Goal: Task Accomplishment & Management: Use online tool/utility

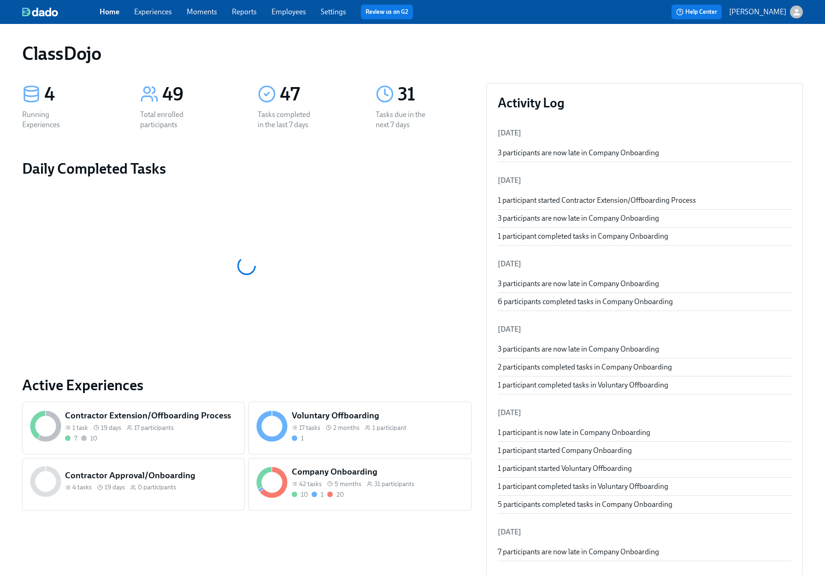
click at [432, 502] on div "Company Onboarding 42 tasks 5 months 31 participants 10 1 20" at bounding box center [359, 484] width 223 height 53
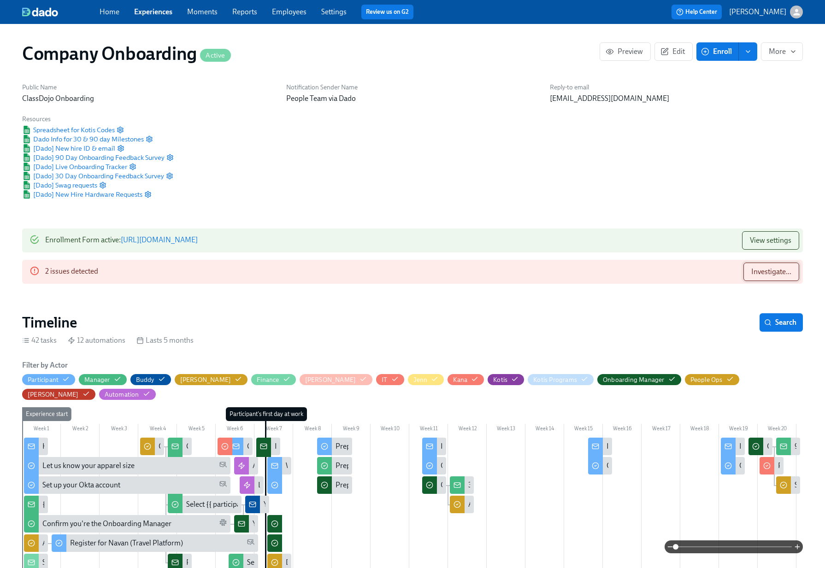
scroll to position [0, 16454]
click at [750, 275] on button "Investigate..." at bounding box center [771, 272] width 56 height 18
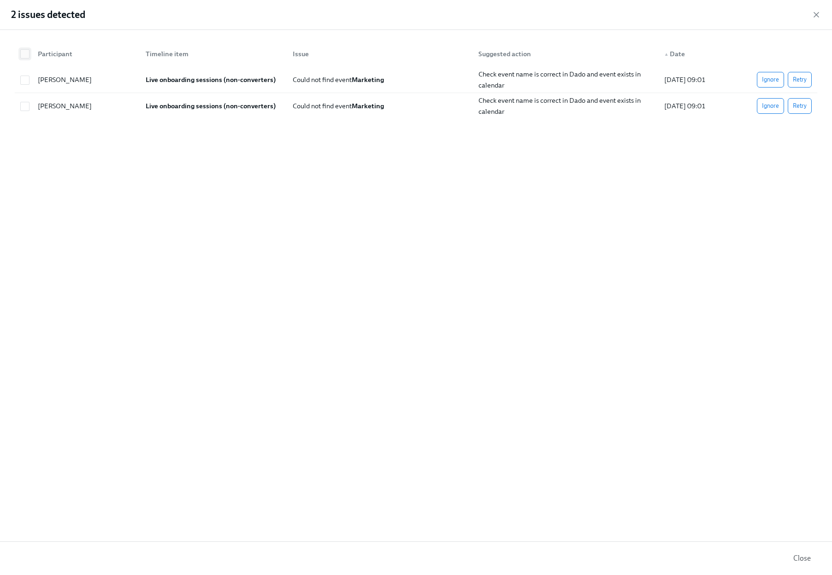
click at [28, 53] on input "checkbox" at bounding box center [25, 54] width 8 height 8
checkbox input "true"
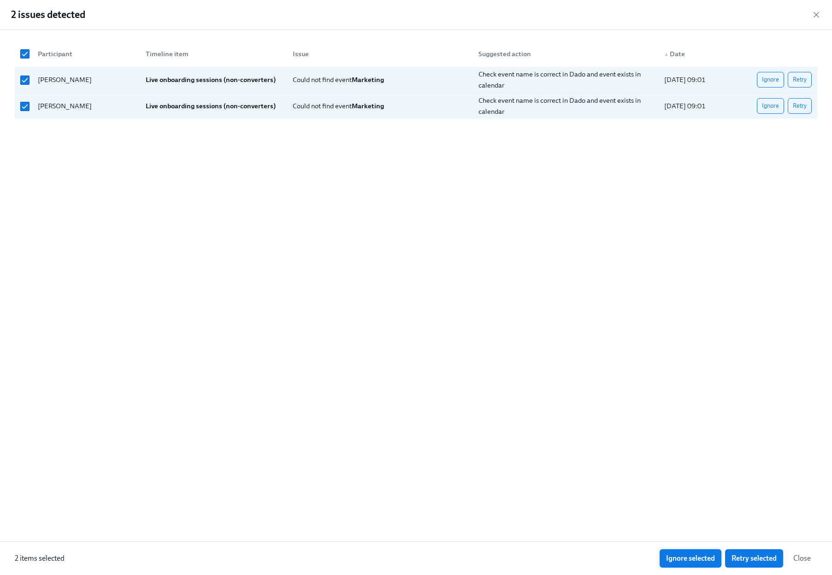
click at [697, 564] on button "Ignore selected" at bounding box center [691, 558] width 62 height 18
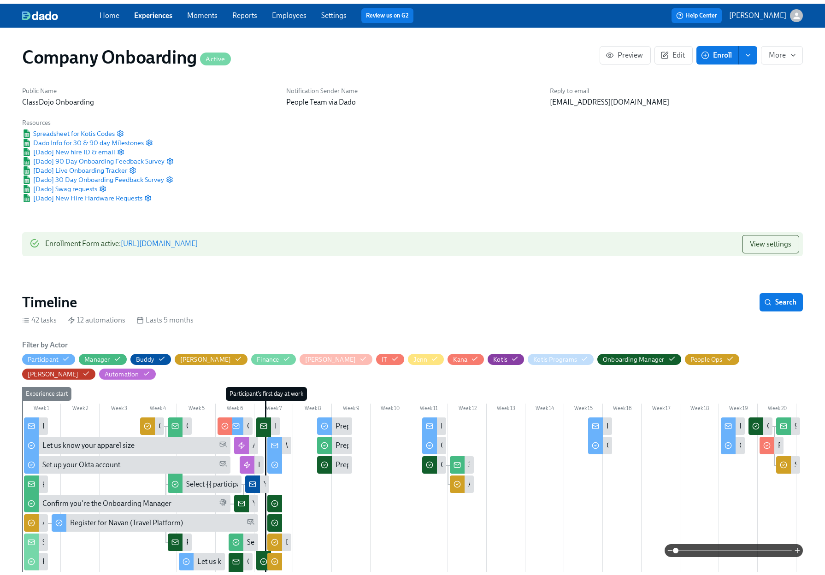
scroll to position [0, 22661]
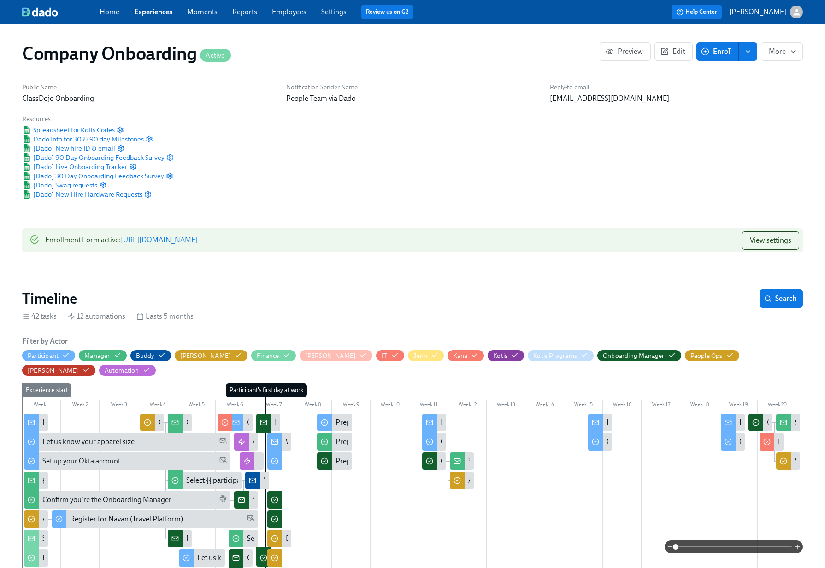
click at [294, 14] on link "Employees" at bounding box center [289, 11] width 35 height 9
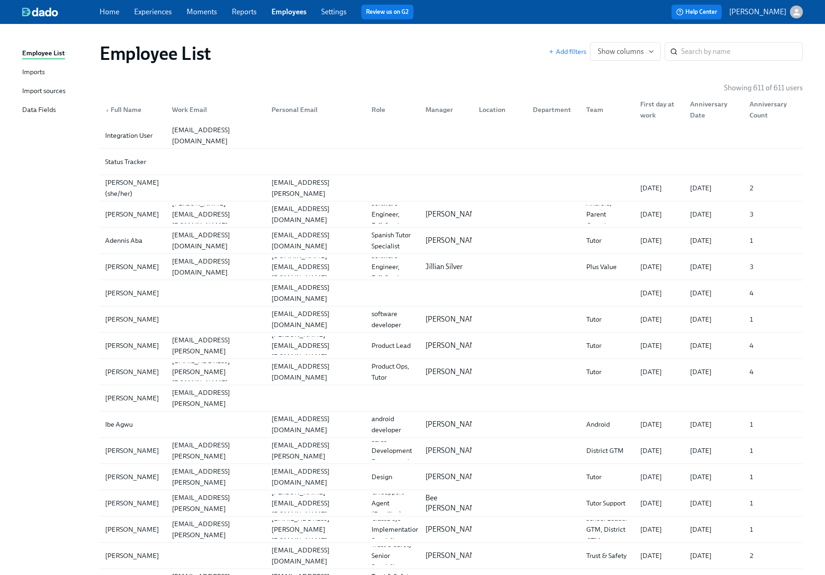
click at [161, 15] on link "Experiences" at bounding box center [153, 11] width 38 height 9
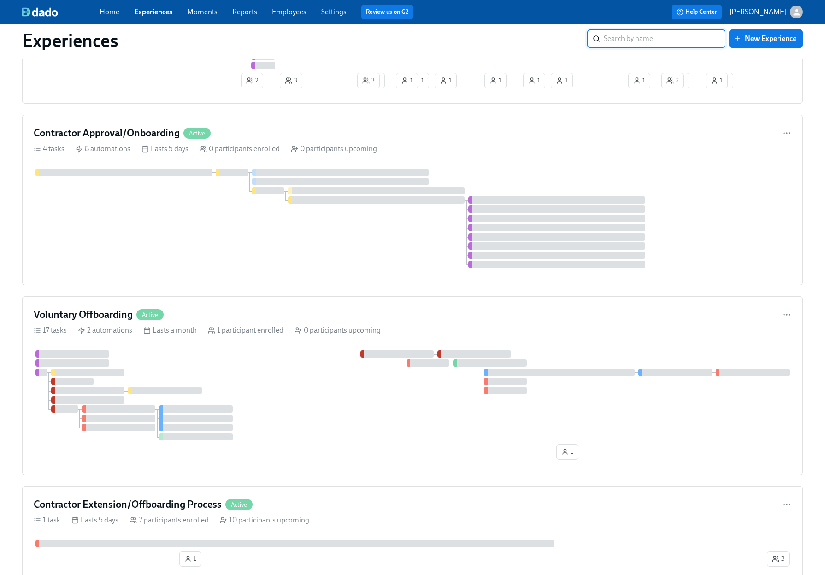
scroll to position [373, 0]
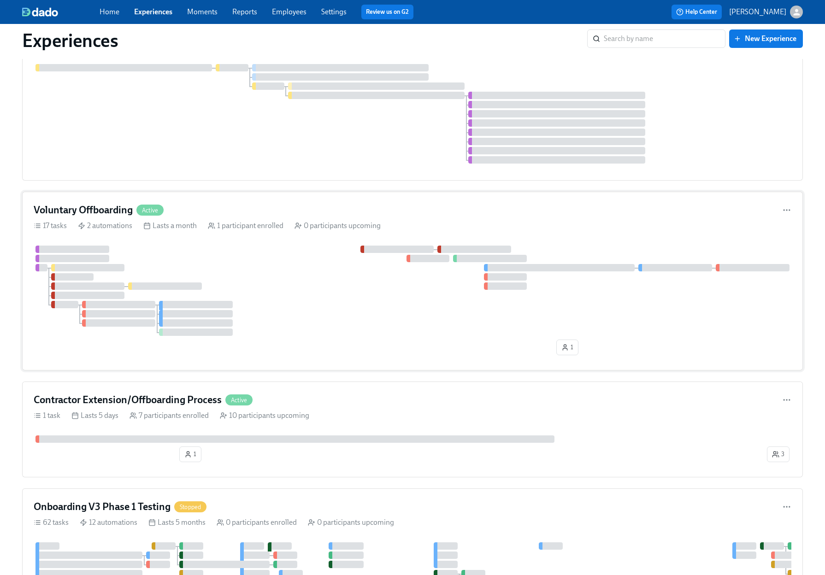
click at [470, 222] on div "Voluntary Offboarding Active 17 tasks 2 automations Lasts a month 1 participant…" at bounding box center [412, 281] width 781 height 179
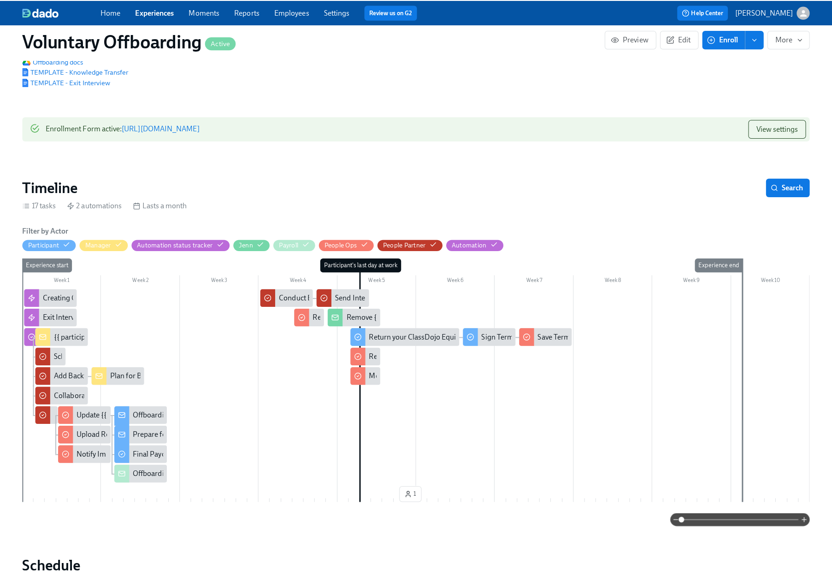
scroll to position [180, 0]
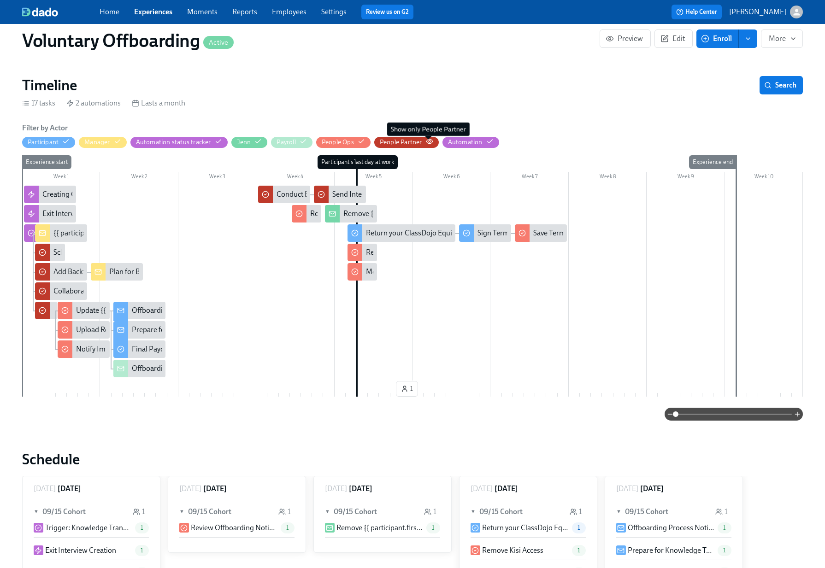
click at [429, 141] on icon "button" at bounding box center [429, 141] width 7 height 7
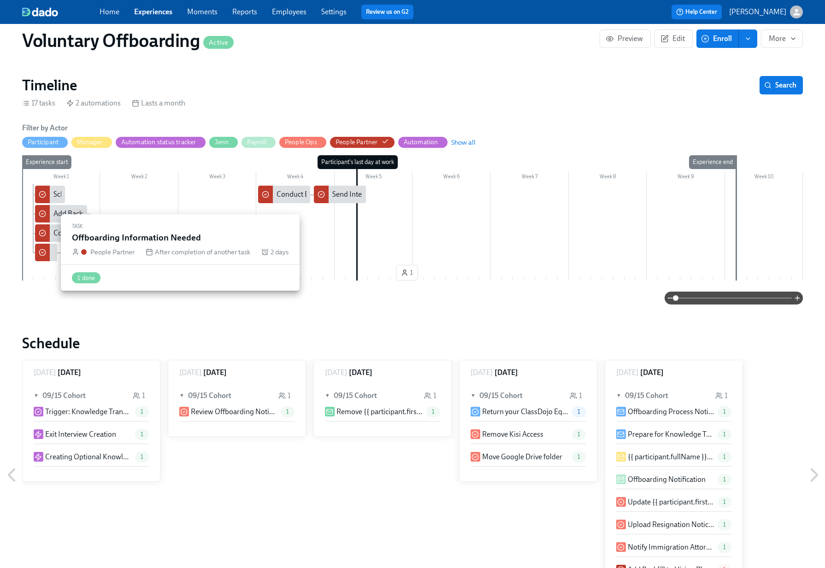
click at [43, 252] on icon at bounding box center [42, 252] width 2 height 1
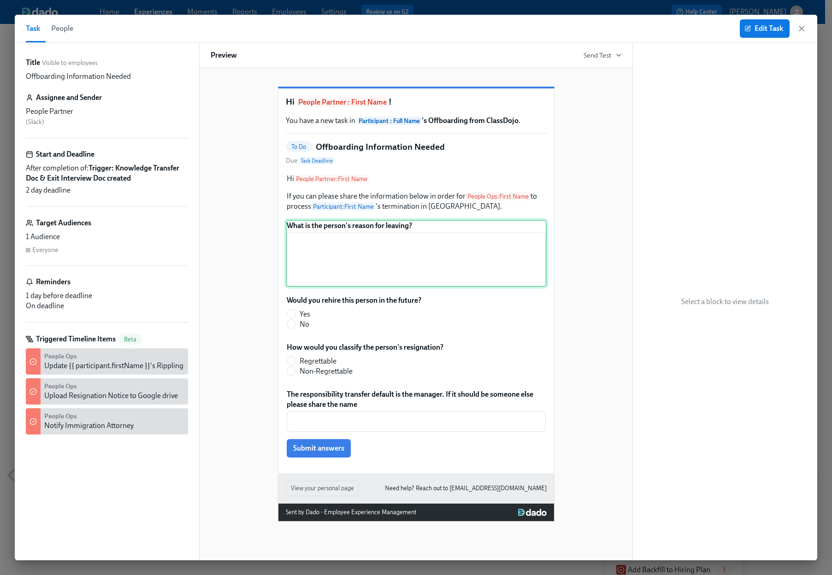
scroll to position [19, 0]
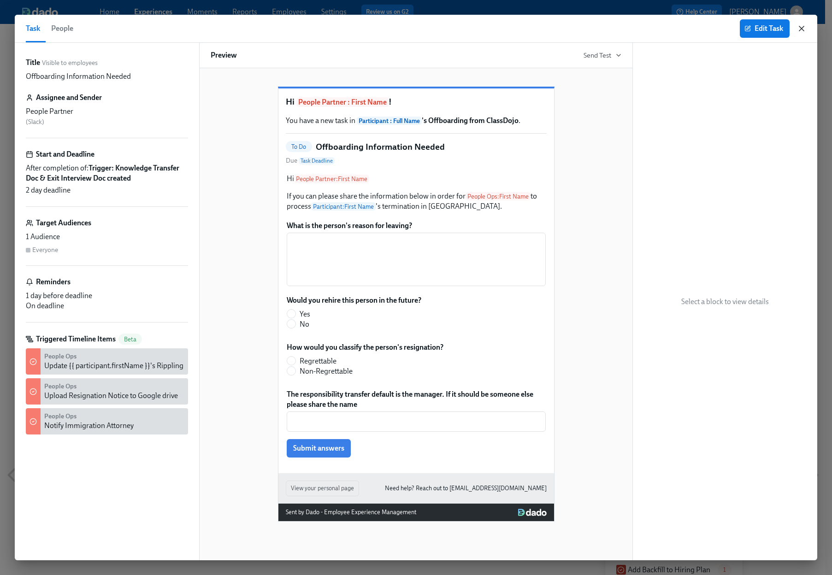
click at [803, 29] on icon "button" at bounding box center [801, 28] width 9 height 9
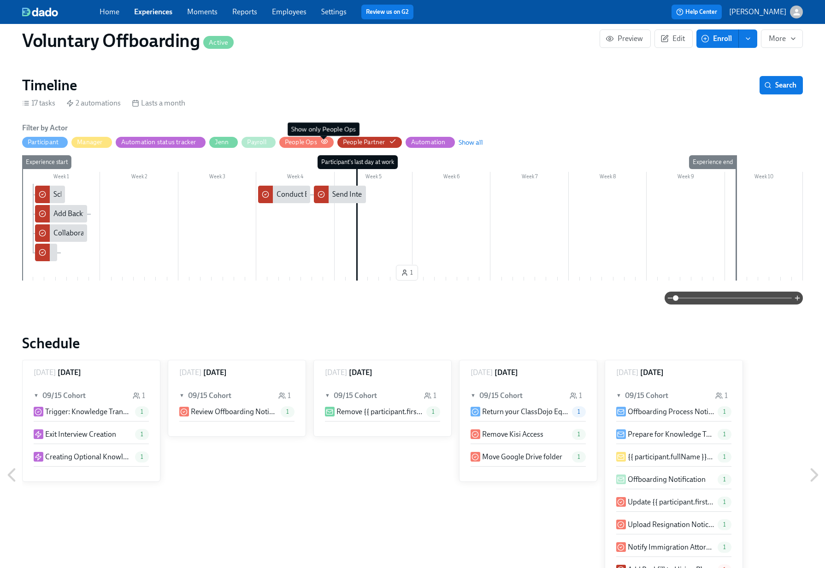
click at [324, 143] on icon "button" at bounding box center [324, 141] width 7 height 7
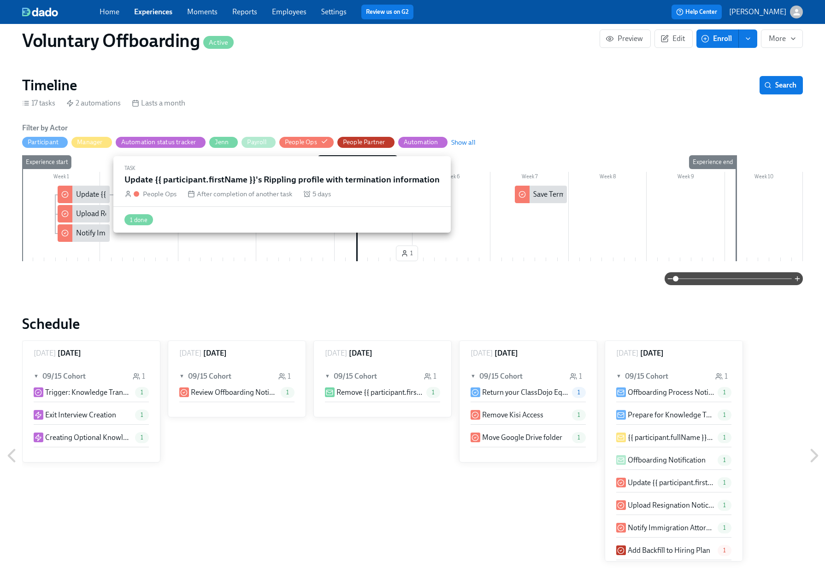
click at [88, 195] on div "Update {{ participant.firstName }}'s Rippling profile with termination informat…" at bounding box center [203, 194] width 254 height 10
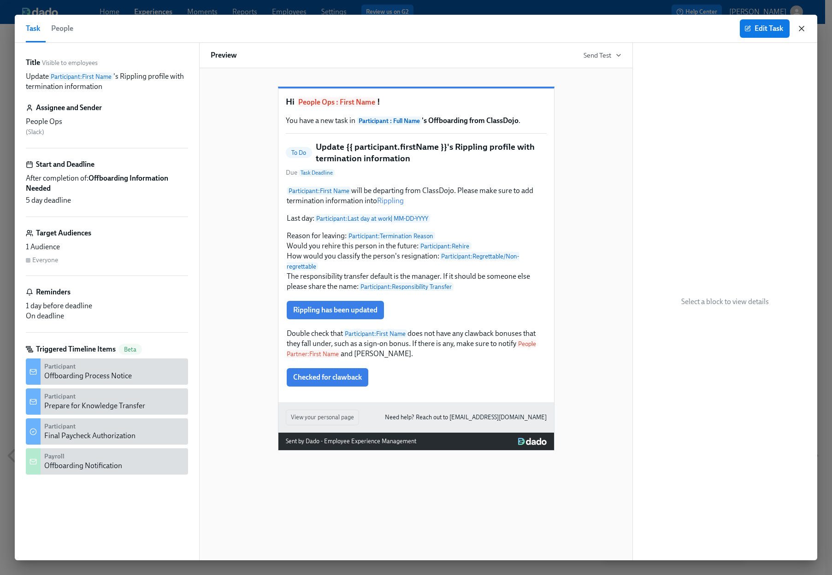
click at [802, 29] on icon "button" at bounding box center [801, 28] width 5 height 5
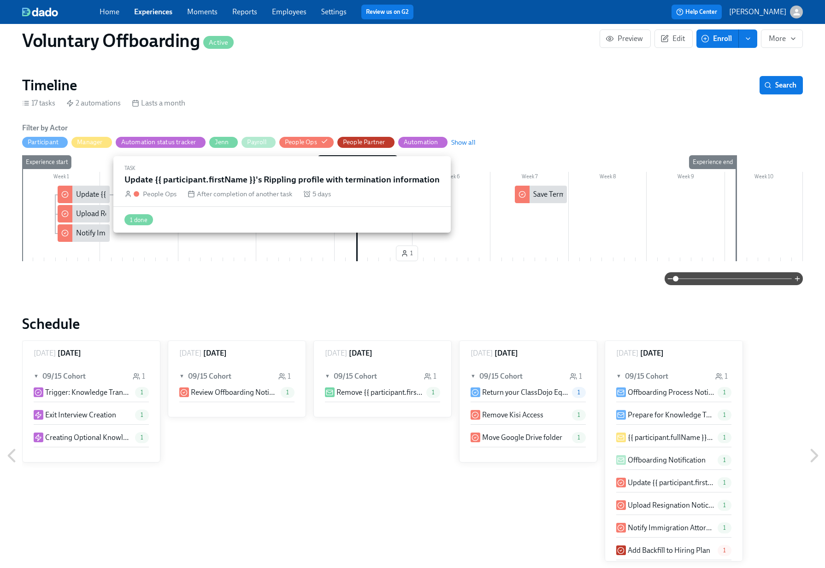
click at [94, 189] on div "Update {{ participant.firstName }}'s Rippling profile with termination informat…" at bounding box center [203, 194] width 254 height 10
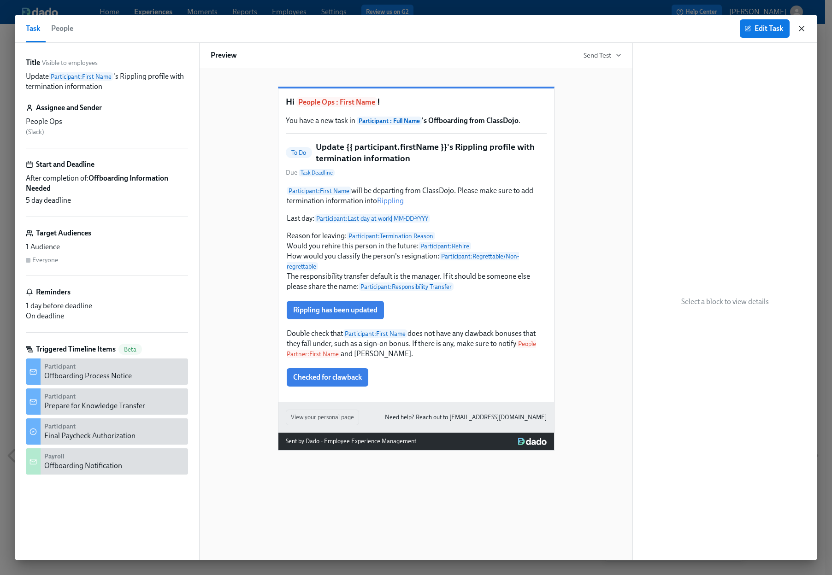
click at [803, 32] on icon "button" at bounding box center [801, 28] width 9 height 9
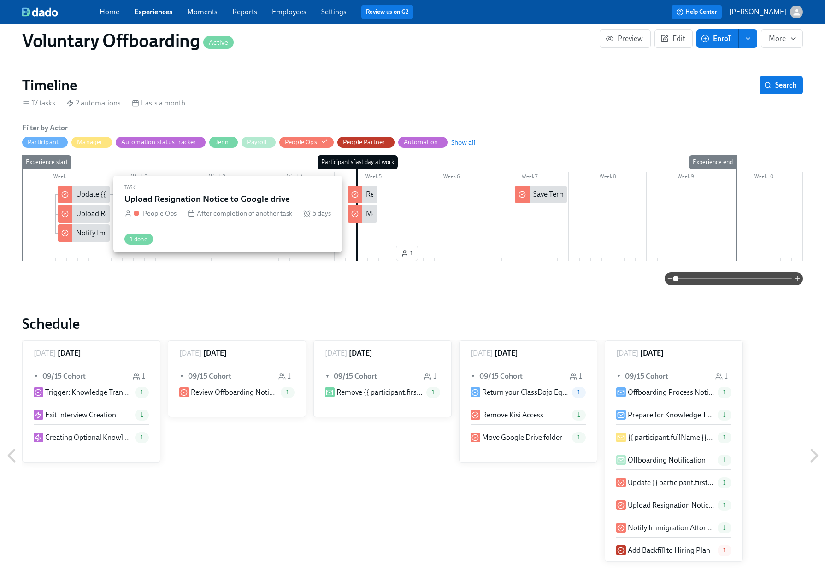
click at [88, 217] on div "Upload Resignation Notice to Google drive" at bounding box center [143, 214] width 134 height 10
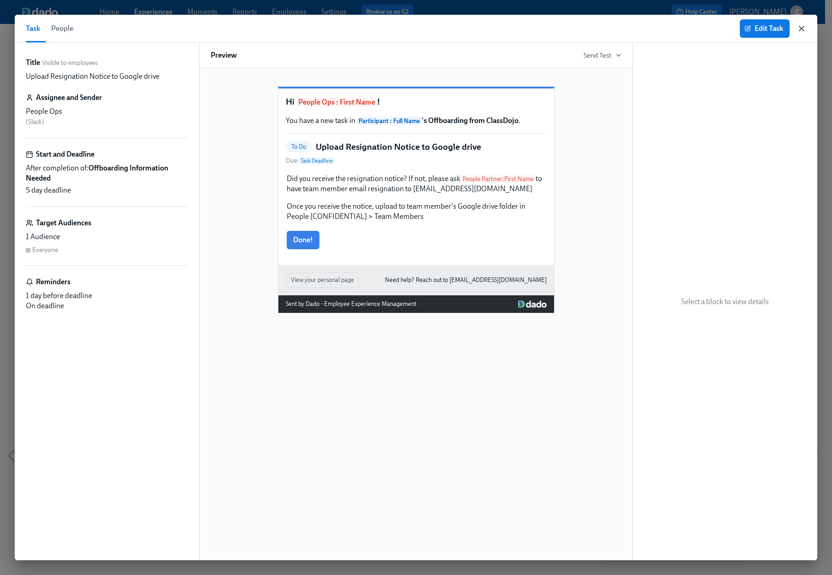
click at [801, 29] on icon "button" at bounding box center [801, 28] width 9 height 9
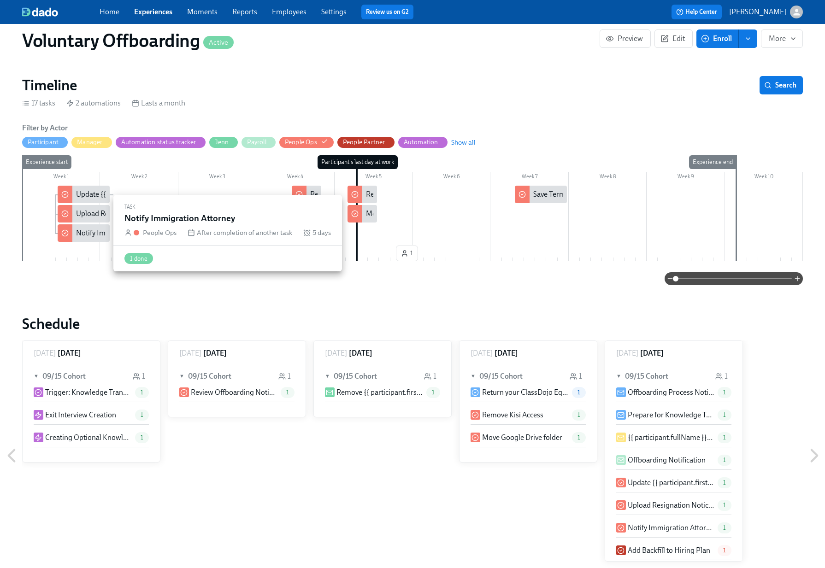
click at [87, 234] on div "Notify Immigration Attorney" at bounding box center [120, 233] width 89 height 10
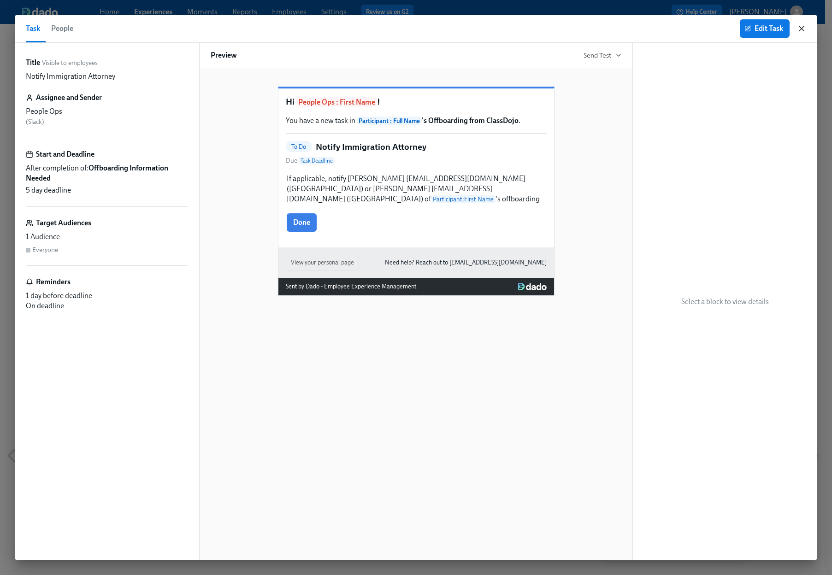
click at [802, 32] on icon "button" at bounding box center [801, 28] width 9 height 9
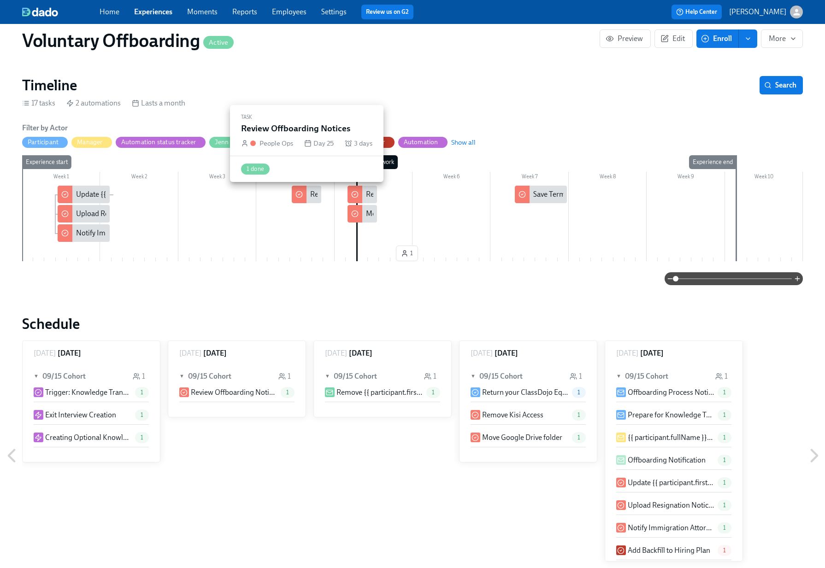
click at [319, 192] on div "Review Offboarding Notices" at bounding box center [307, 195] width 30 height 18
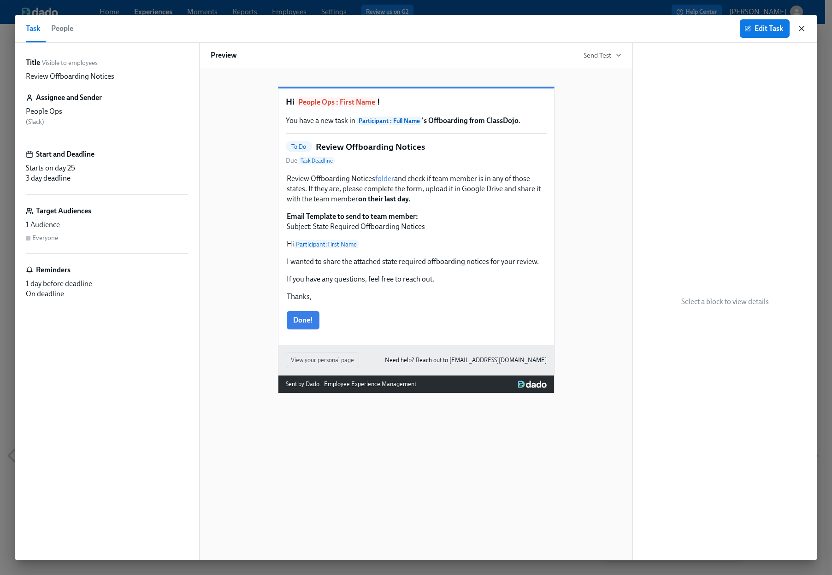
click at [800, 27] on icon "button" at bounding box center [801, 28] width 5 height 5
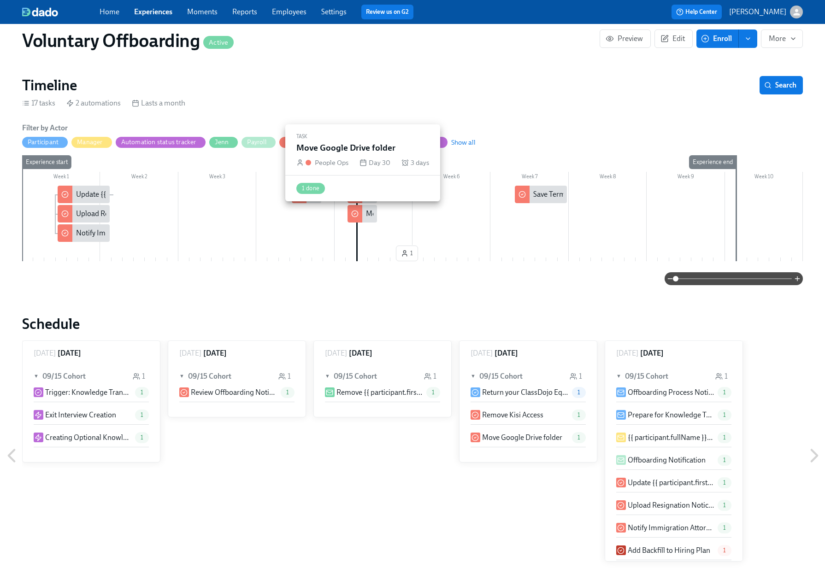
click at [371, 215] on div "Move Google Drive folder" at bounding box center [406, 214] width 80 height 10
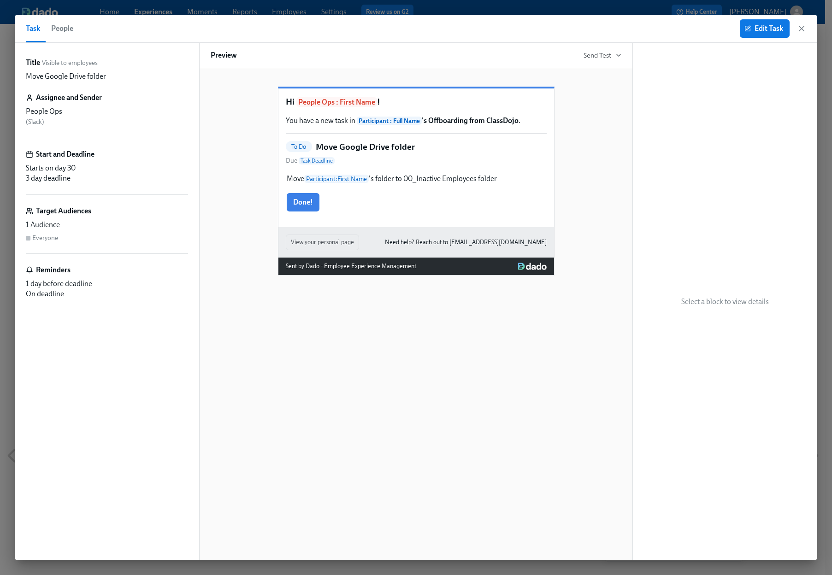
click at [802, 33] on icon "button" at bounding box center [801, 28] width 9 height 9
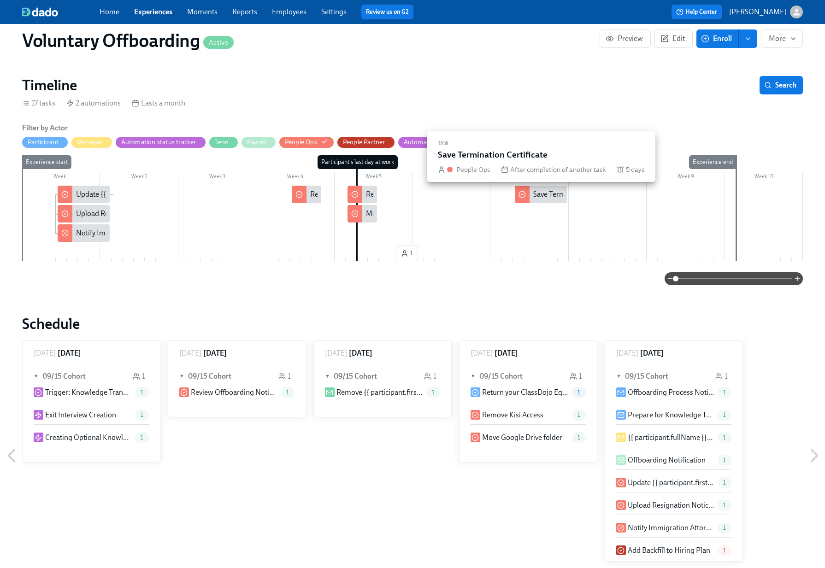
click at [545, 198] on div "Save Termination Certificate" at bounding box center [577, 194] width 88 height 10
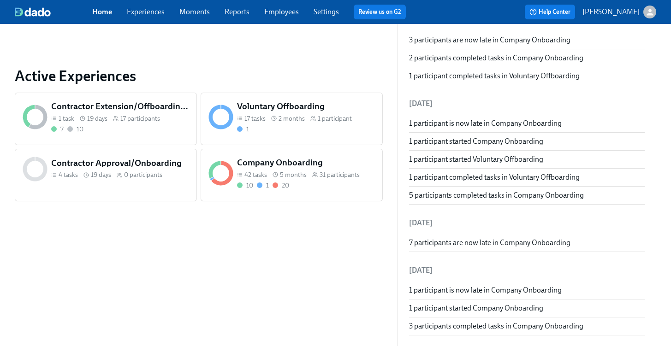
scroll to position [312, 0]
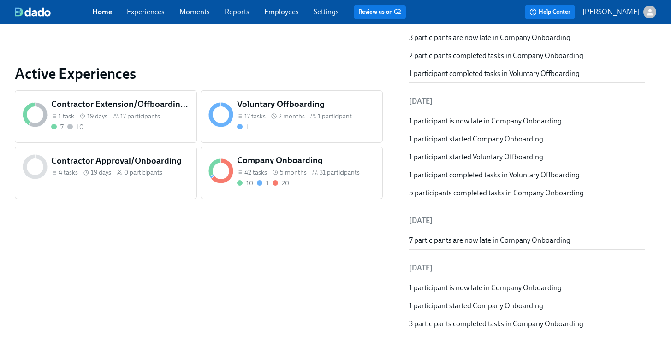
click at [315, 184] on div "10 1 20" at bounding box center [306, 183] width 138 height 9
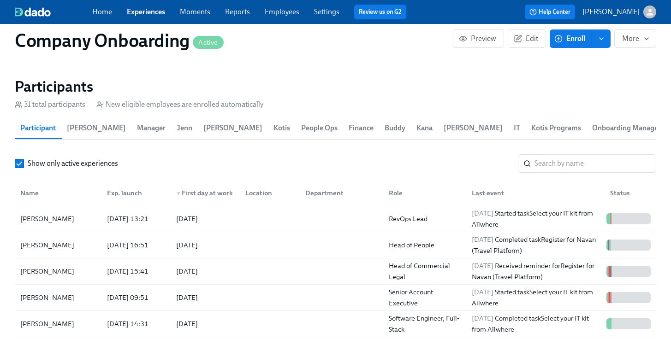
scroll to position [1122, 0]
